Goal: Entertainment & Leisure: Consume media (video, audio)

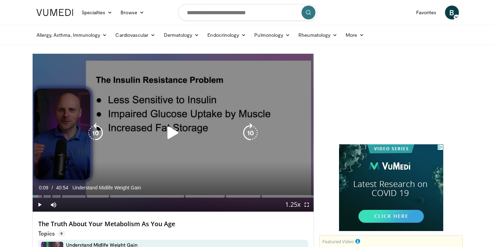
click at [165, 128] on icon "Video Player" at bounding box center [172, 132] width 19 height 19
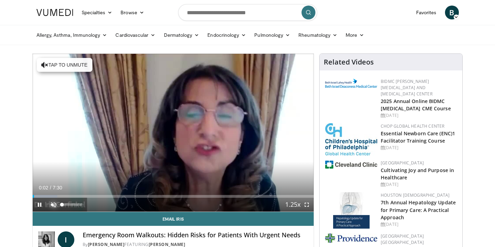
click at [50, 206] on span "Video Player" at bounding box center [54, 205] width 14 height 14
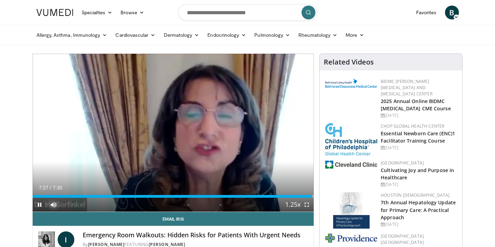
scroll to position [1, 0]
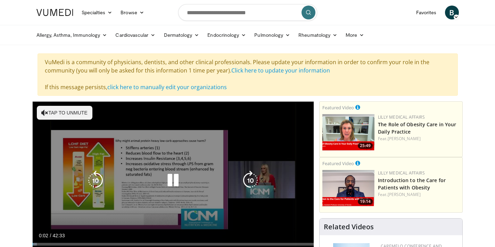
click at [70, 116] on button "Tap to unmute" at bounding box center [65, 113] width 56 height 14
click at [252, 184] on icon "Video Player" at bounding box center [250, 180] width 19 height 19
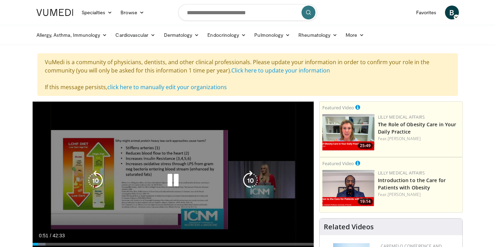
click at [244, 180] on icon "Video Player" at bounding box center [250, 180] width 19 height 19
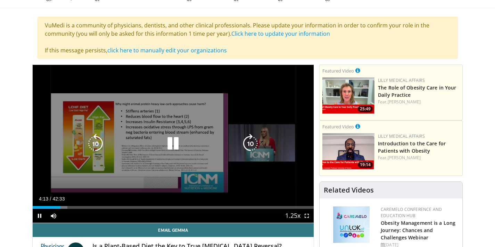
scroll to position [55, 0]
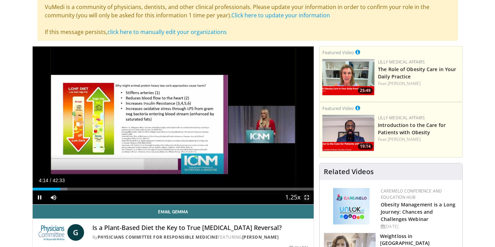
click at [306, 196] on span "Video Player" at bounding box center [307, 198] width 14 height 14
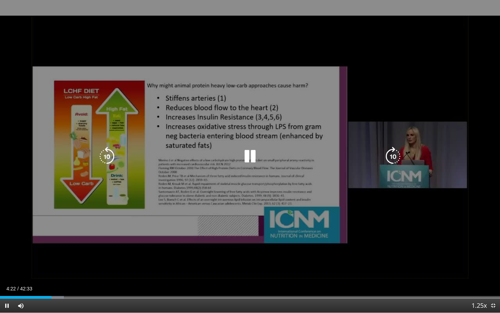
click at [251, 165] on icon "Video Player" at bounding box center [249, 156] width 19 height 19
click at [257, 148] on icon "Video Player" at bounding box center [249, 156] width 19 height 19
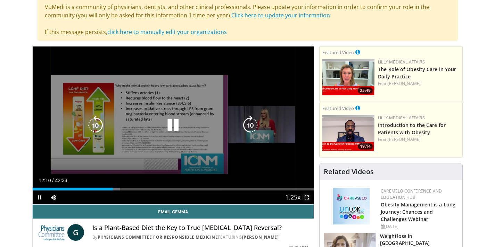
click at [304, 199] on span "Video Player" at bounding box center [307, 198] width 14 height 14
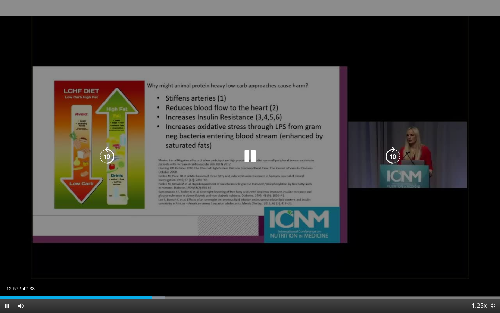
click at [106, 161] on icon "Video Player" at bounding box center [106, 156] width 19 height 19
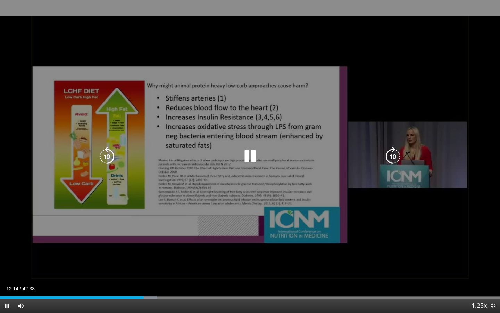
click at [103, 160] on icon "Video Player" at bounding box center [106, 156] width 19 height 19
click at [102, 163] on icon "Video Player" at bounding box center [106, 156] width 19 height 19
click at [103, 160] on icon "Video Player" at bounding box center [106, 156] width 19 height 19
click at [102, 160] on icon "Video Player" at bounding box center [106, 156] width 19 height 19
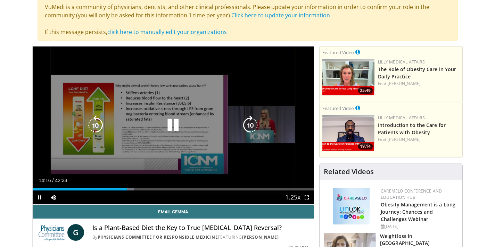
click at [94, 119] on icon "Video Player" at bounding box center [95, 125] width 19 height 19
click at [94, 120] on icon "Video Player" at bounding box center [95, 125] width 19 height 19
click at [304, 198] on span "Video Player" at bounding box center [307, 198] width 14 height 14
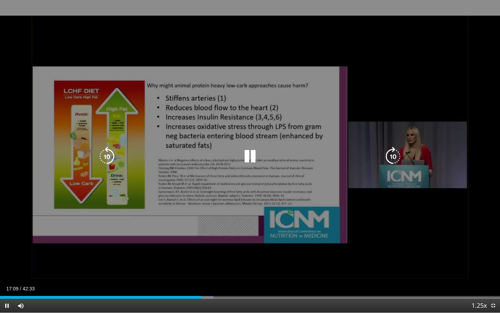
click at [221, 165] on div "40 seconds Tap to unmute" at bounding box center [250, 156] width 500 height 312
click at [207, 170] on div "40 seconds Tap to unmute" at bounding box center [250, 156] width 500 height 312
click at [260, 159] on div "Video Player" at bounding box center [250, 156] width 300 height 14
click at [247, 152] on icon "Video Player" at bounding box center [249, 156] width 19 height 19
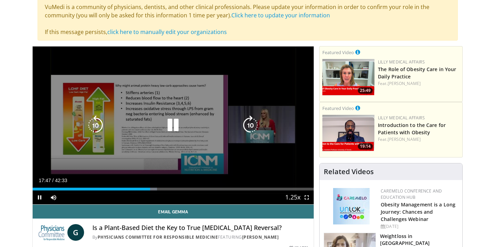
click at [164, 123] on icon "Video Player" at bounding box center [172, 125] width 19 height 19
